Goal: Transaction & Acquisition: Purchase product/service

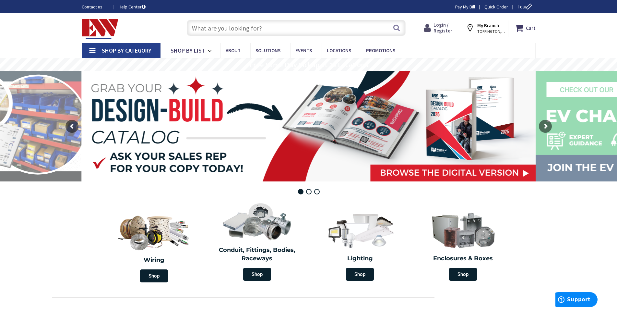
click at [438, 29] on span "Login / Register" at bounding box center [443, 28] width 19 height 12
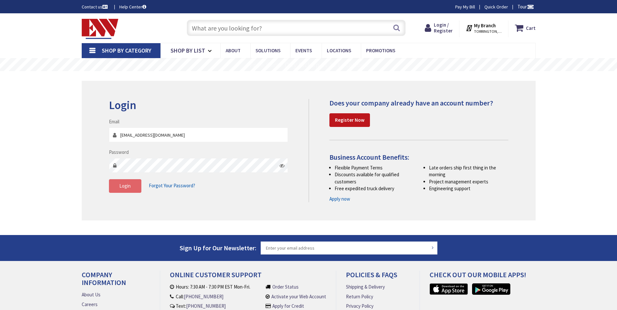
type input "jeffdevito@charter.net"
click at [127, 188] on span "Login" at bounding box center [124, 186] width 11 height 6
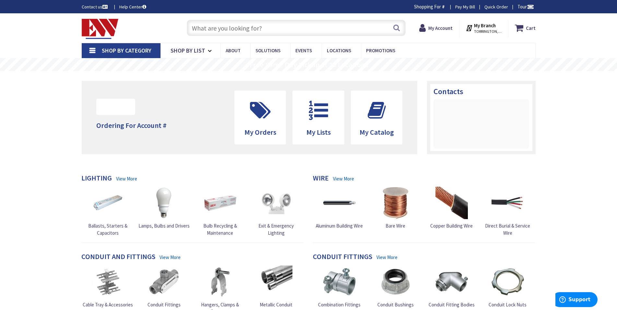
click at [264, 28] on input "text" at bounding box center [296, 28] width 219 height 16
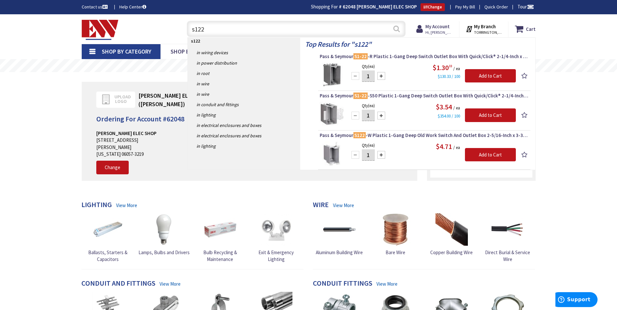
type input "s122"
click at [394, 29] on button "Search" at bounding box center [396, 28] width 8 height 15
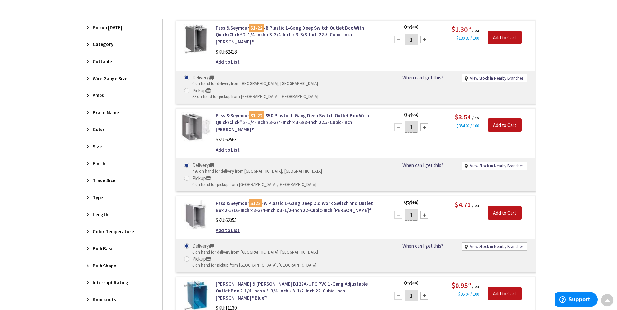
click at [196, 112] on img at bounding box center [196, 127] width 30 height 30
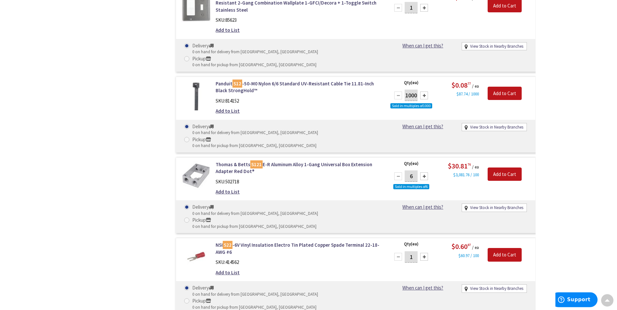
scroll to position [2369, 0]
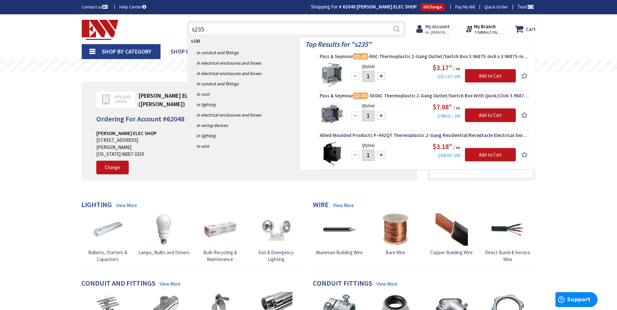
type input "s235"
click at [399, 30] on button "Search" at bounding box center [396, 28] width 8 height 15
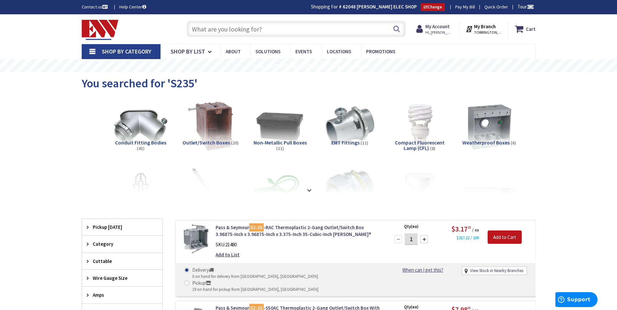
click at [233, 31] on input "text" at bounding box center [296, 29] width 219 height 16
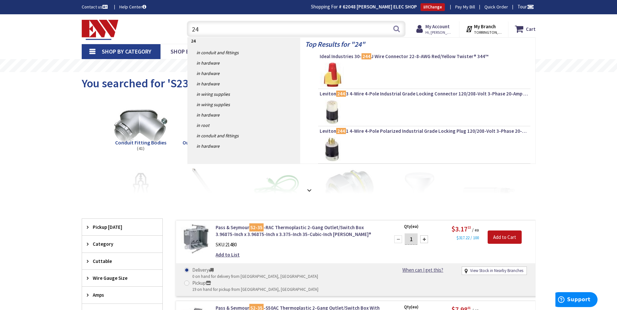
type input "2"
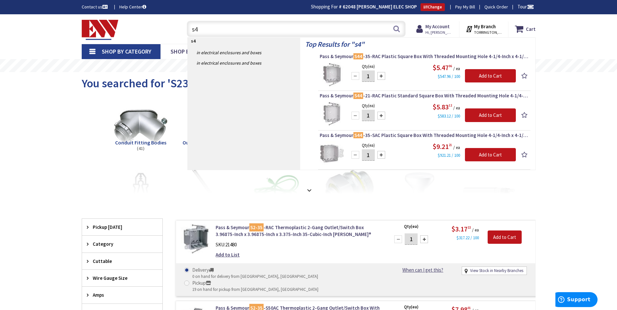
type input "s"
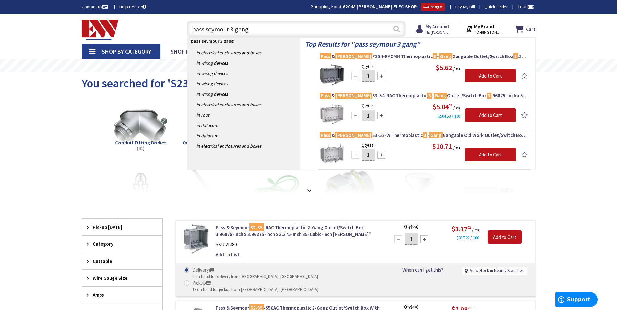
type input "pass seymour 3 gang"
click at [397, 27] on button "Search" at bounding box center [396, 28] width 8 height 15
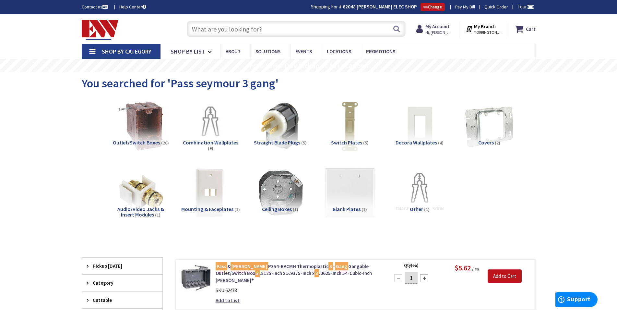
click at [151, 143] on span "Outlet/Switch Boxes" at bounding box center [136, 142] width 47 height 6
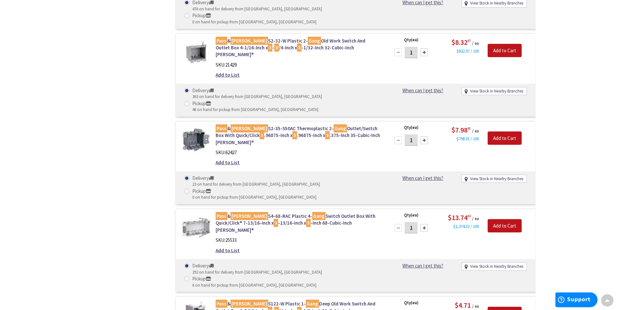
scroll to position [1172, 0]
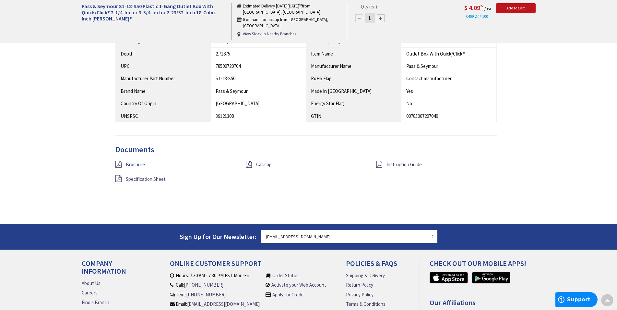
scroll to position [398, 0]
click at [137, 164] on span "Brochure" at bounding box center [135, 164] width 19 height 6
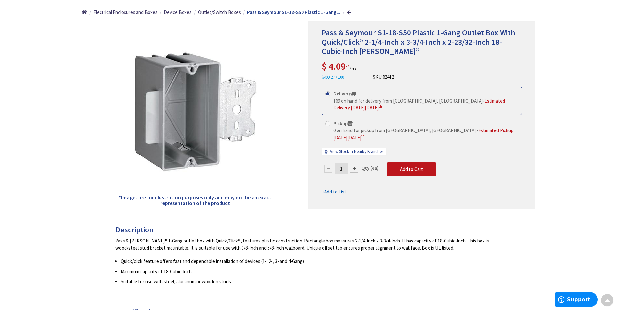
scroll to position [0, 0]
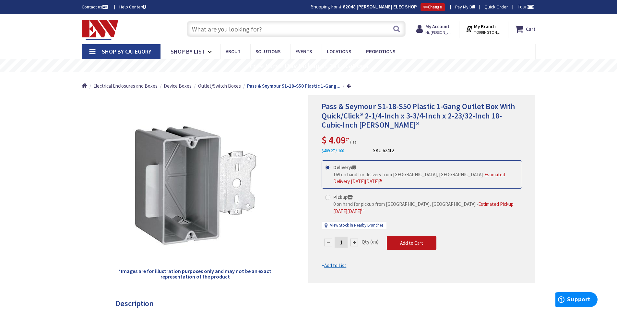
click at [220, 29] on input "text" at bounding box center [296, 29] width 219 height 16
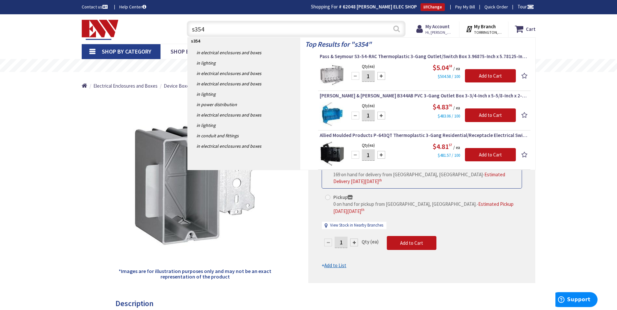
type input "s354"
click at [395, 30] on button "Search" at bounding box center [396, 28] width 8 height 15
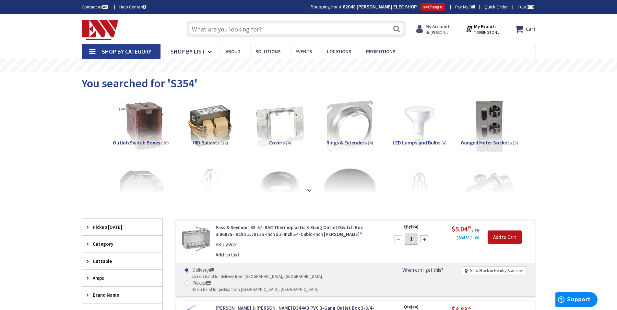
click at [438, 33] on span "Hi, Jeffrey" at bounding box center [440, 32] width 28 height 5
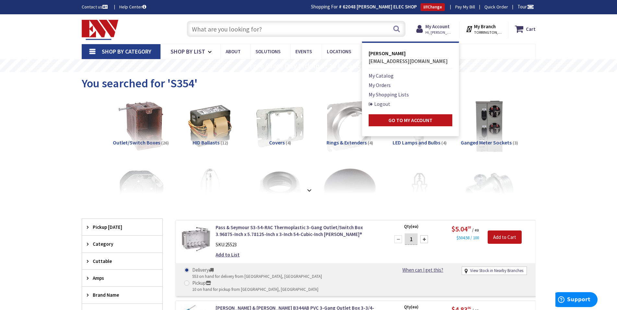
click at [383, 103] on link "Logout" at bounding box center [380, 104] width 22 height 8
